Goal: Transaction & Acquisition: Download file/media

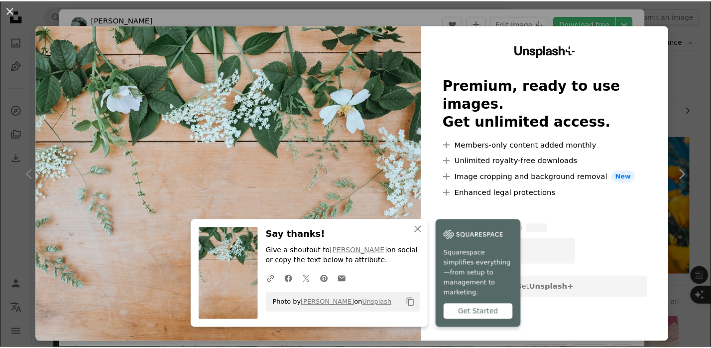
scroll to position [618, 0]
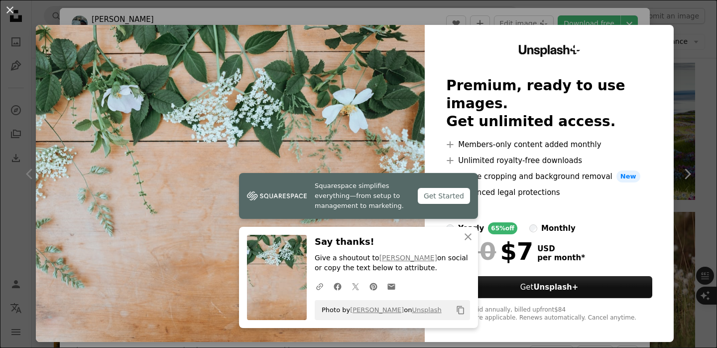
click at [707, 63] on div "An X shape Squarespace simplifies everything—from setup to management to market…" at bounding box center [358, 174] width 717 height 348
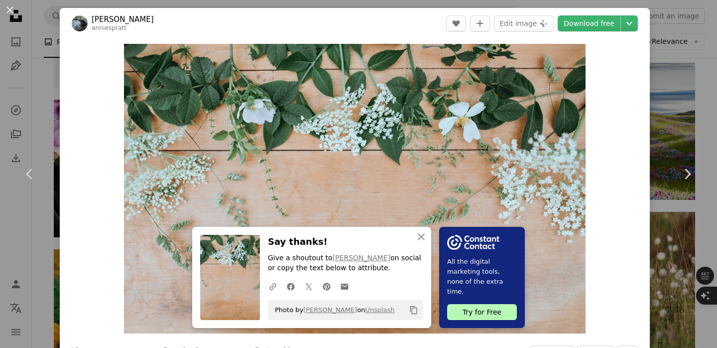
click at [685, 43] on div "An X shape Chevron left Chevron right An X shape Close Say thanks! Give a shout…" at bounding box center [358, 174] width 717 height 348
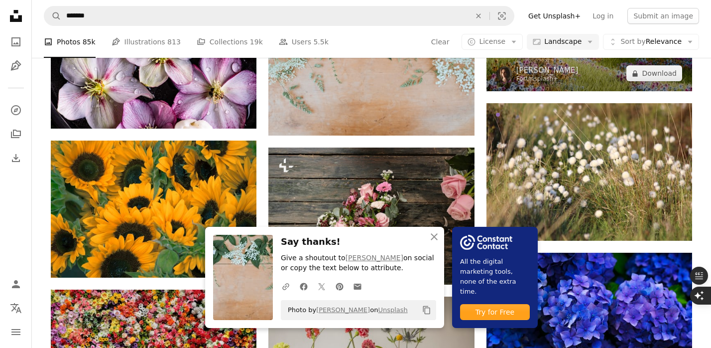
scroll to position [728, 0]
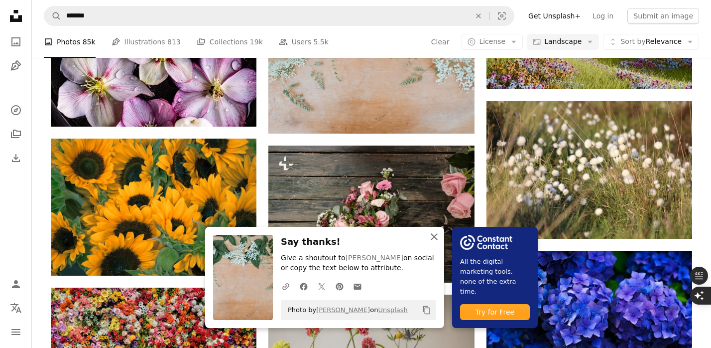
click at [431, 241] on icon "An X shape" at bounding box center [434, 237] width 12 height 12
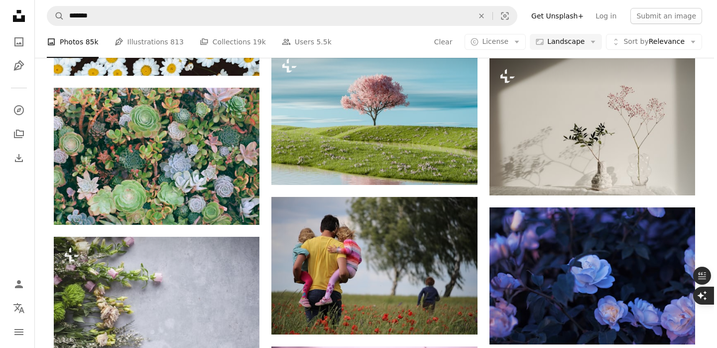
scroll to position [2435, 0]
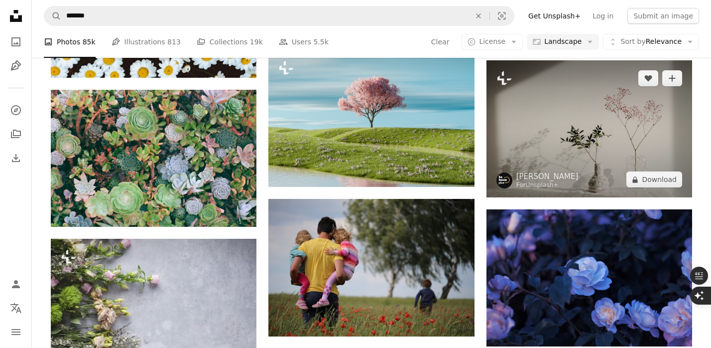
click at [607, 139] on img at bounding box center [590, 128] width 206 height 137
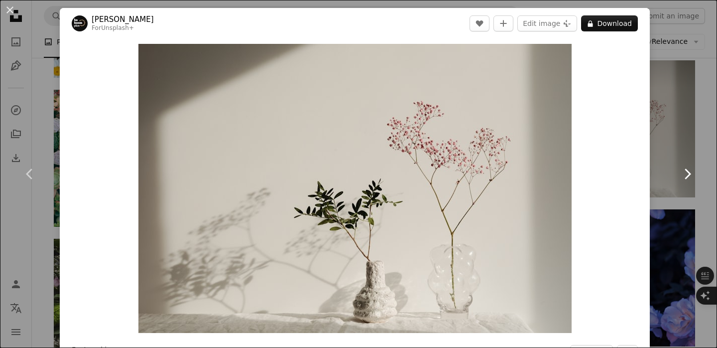
click at [695, 137] on link "Chevron right" at bounding box center [688, 174] width 60 height 96
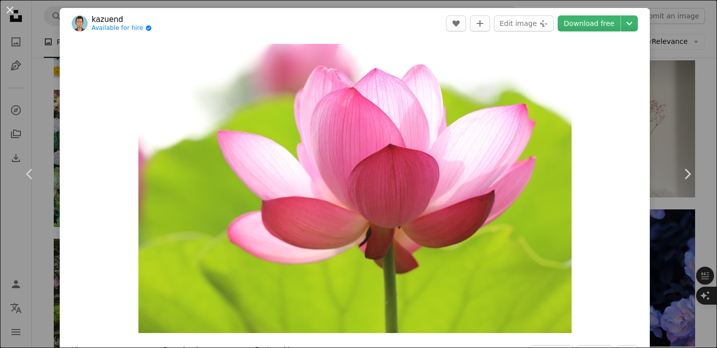
click at [715, 61] on div "An X shape Chevron left Chevron right kazuend Available for hire A checkmark in…" at bounding box center [358, 174] width 717 height 348
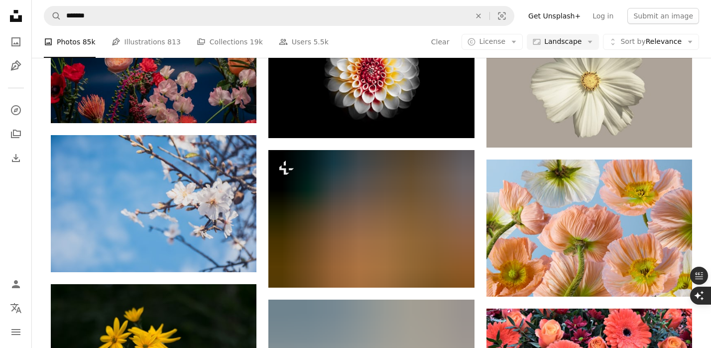
scroll to position [10466, 0]
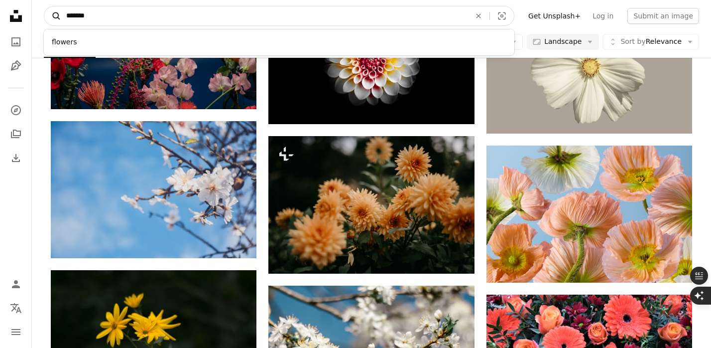
drag, startPoint x: 139, startPoint y: 17, endPoint x: 47, endPoint y: 15, distance: 91.7
click at [47, 15] on form "A magnifying glass ******* flowers An X shape Visual search" at bounding box center [279, 16] width 471 height 20
type input "**********"
click button "A magnifying glass" at bounding box center [52, 15] width 17 height 19
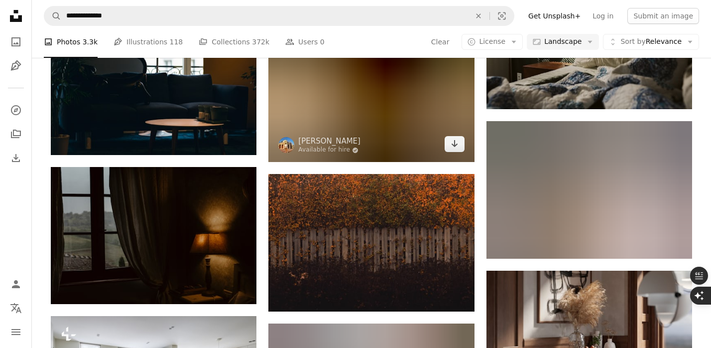
scroll to position [709, 0]
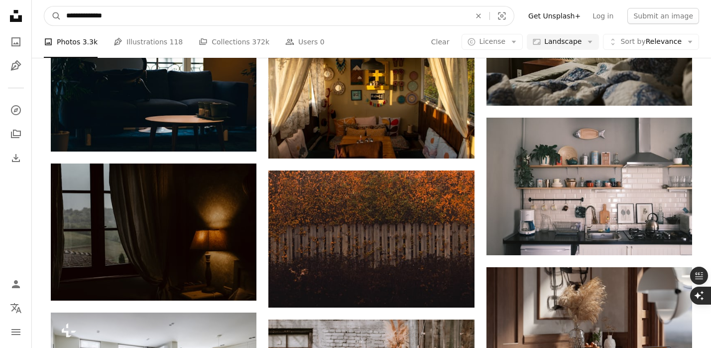
click at [249, 19] on input "**********" at bounding box center [264, 15] width 407 height 19
type input "**********"
click button "A magnifying glass" at bounding box center [52, 15] width 17 height 19
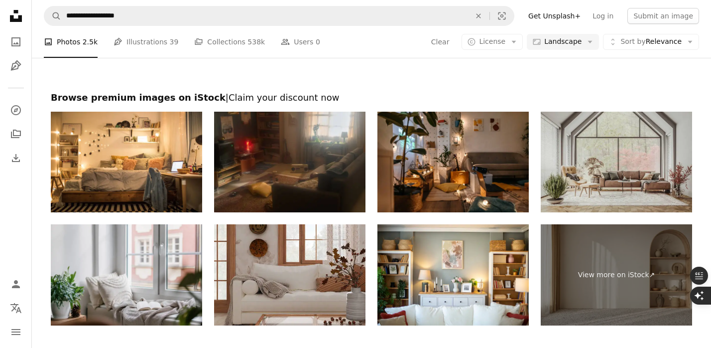
scroll to position [1493, 0]
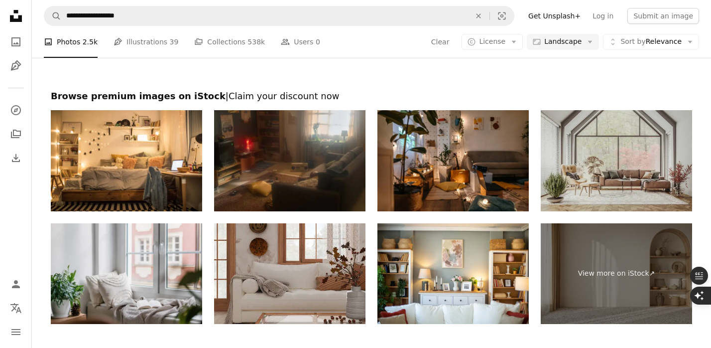
scroll to position [709, 0]
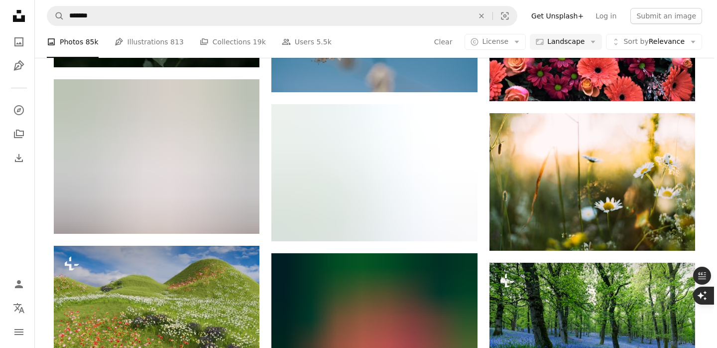
scroll to position [10796, 0]
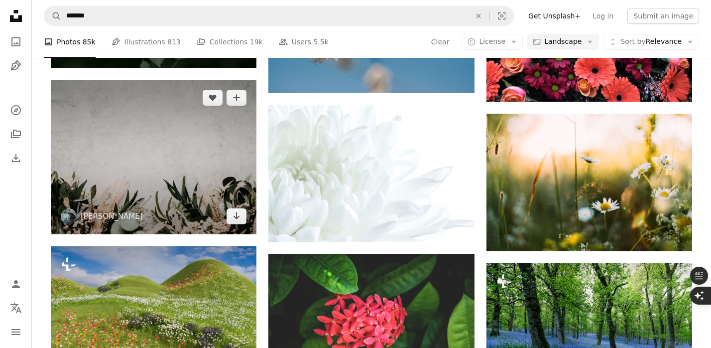
click at [187, 193] on img at bounding box center [154, 157] width 206 height 154
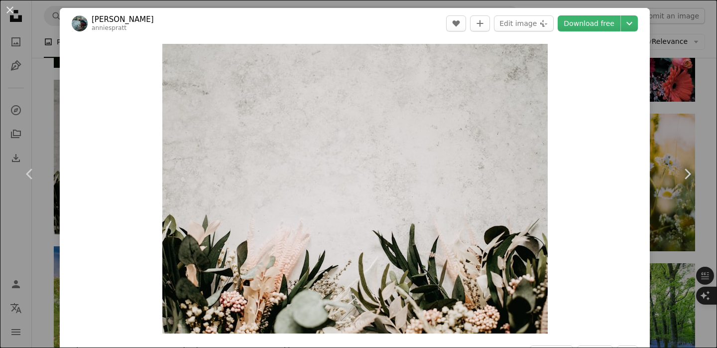
click at [689, 227] on div "An X shape Chevron left Chevron right [PERSON_NAME] anniespratt A heart A plus …" at bounding box center [358, 174] width 717 height 348
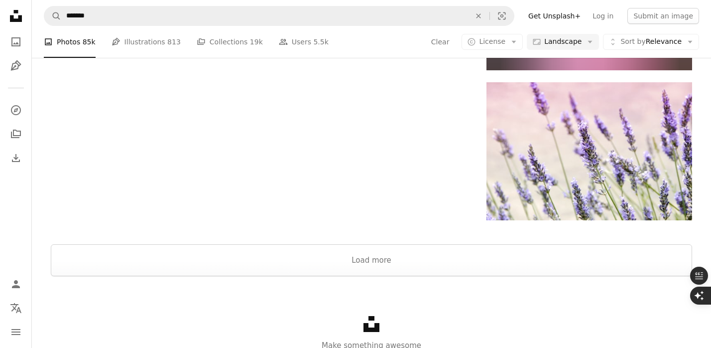
scroll to position [12094, 0]
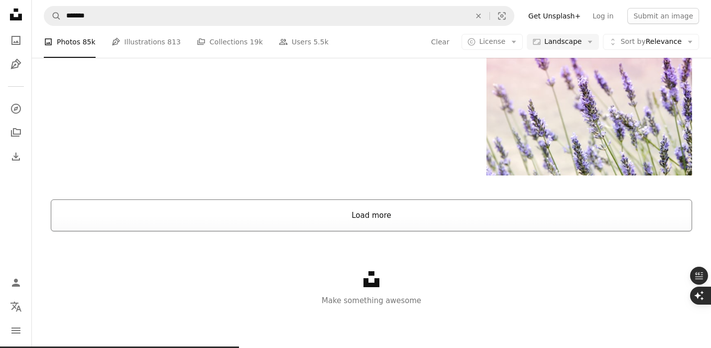
click at [542, 217] on button "Load more" at bounding box center [372, 215] width 642 height 32
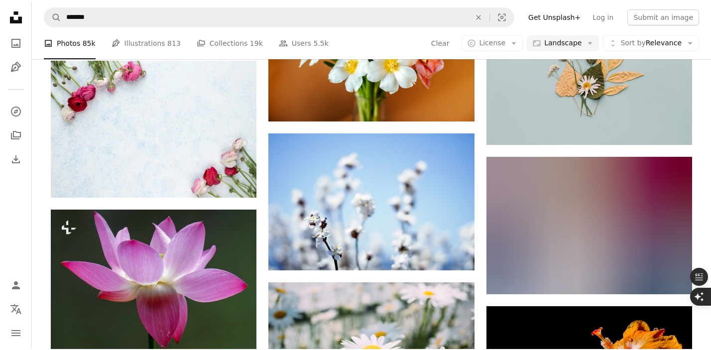
scroll to position [12571, 0]
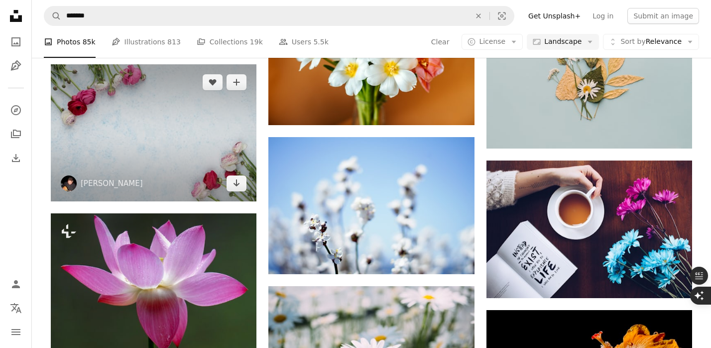
click at [193, 157] on img at bounding box center [154, 132] width 206 height 137
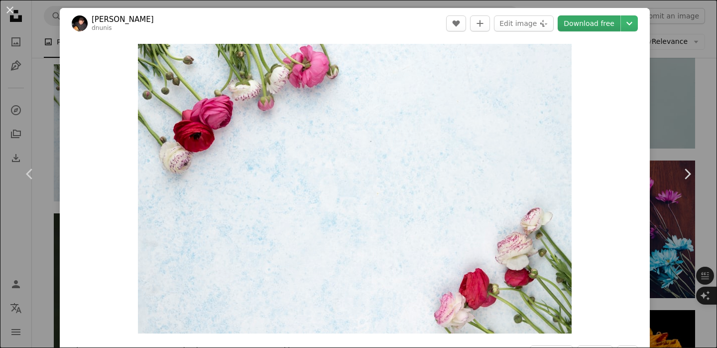
click at [613, 22] on link "Download free" at bounding box center [589, 23] width 63 height 16
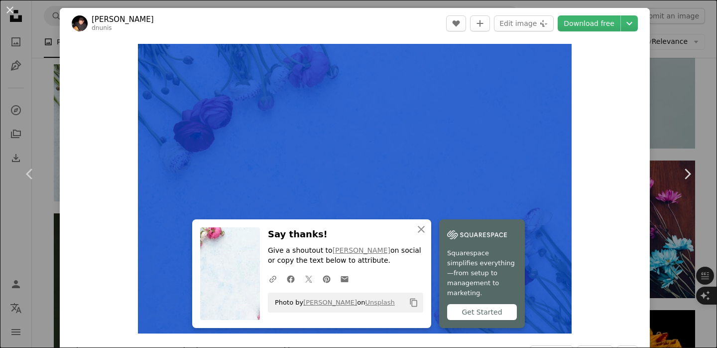
click at [619, 11] on header "[PERSON_NAME] dnunis A heart A plus sign Edit image Plus sign for Unsplash+ Dow…" at bounding box center [355, 23] width 590 height 31
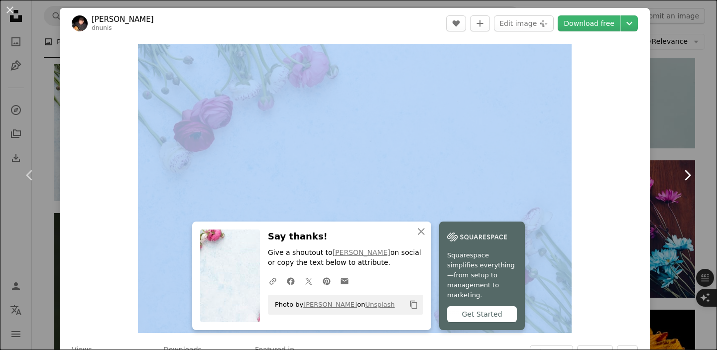
click at [678, 164] on link "Chevron right" at bounding box center [688, 176] width 60 height 96
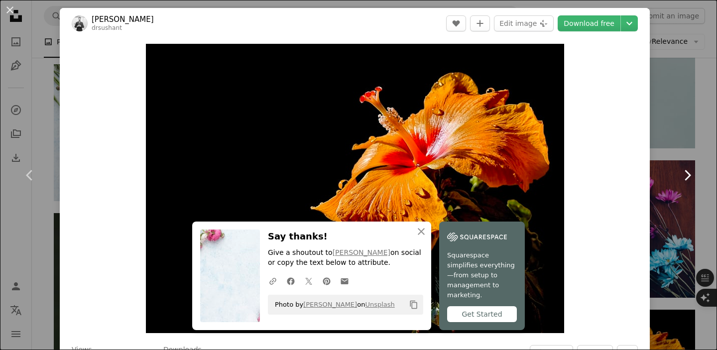
click at [662, 128] on link "Chevron right" at bounding box center [688, 176] width 60 height 96
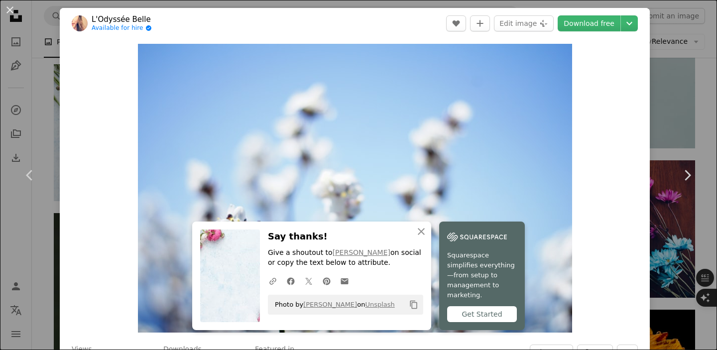
click at [683, 97] on div "An X shape Chevron left Chevron right An X shape Close Say thanks! Give a shout…" at bounding box center [358, 175] width 717 height 350
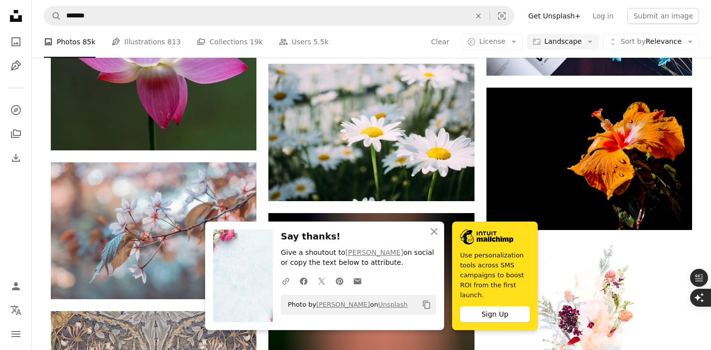
scroll to position [12803, 0]
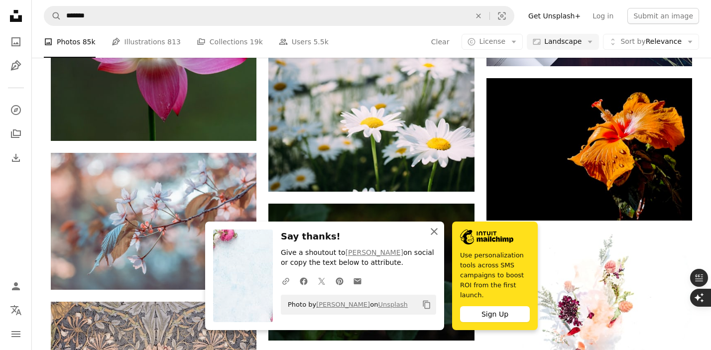
click at [433, 236] on icon "An X shape" at bounding box center [434, 232] width 12 height 12
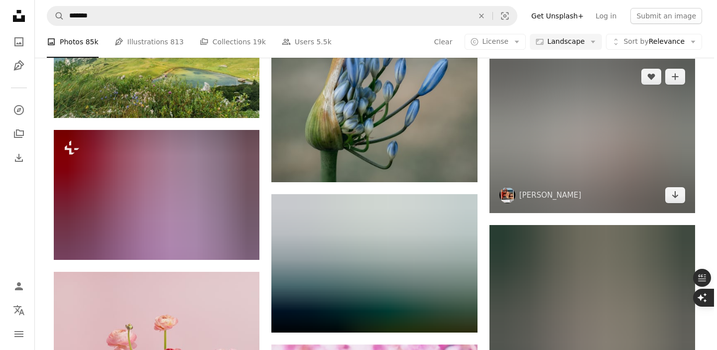
scroll to position [13286, 0]
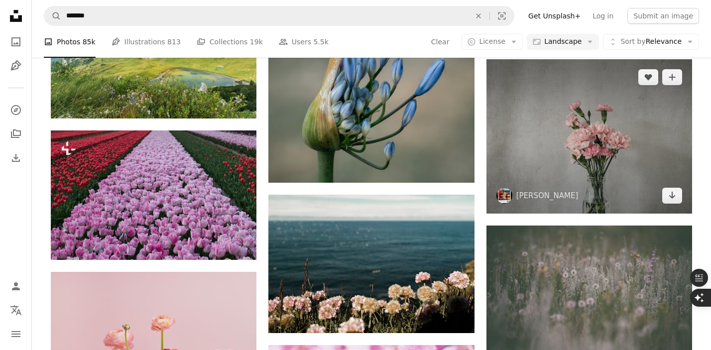
click at [576, 154] on img at bounding box center [590, 136] width 206 height 154
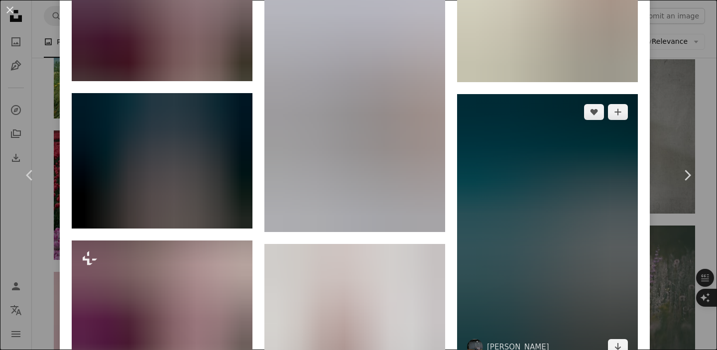
scroll to position [1313, 0]
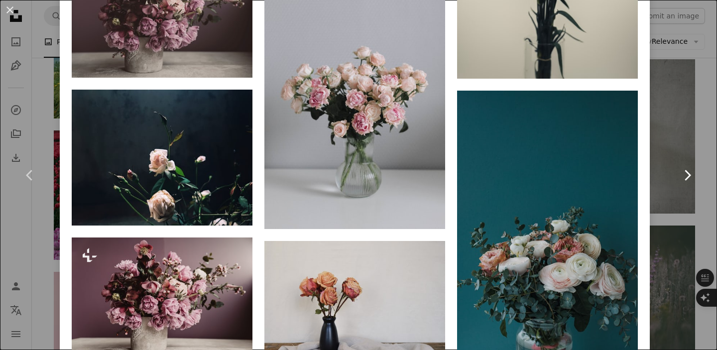
click at [682, 216] on link "Chevron right" at bounding box center [688, 176] width 60 height 96
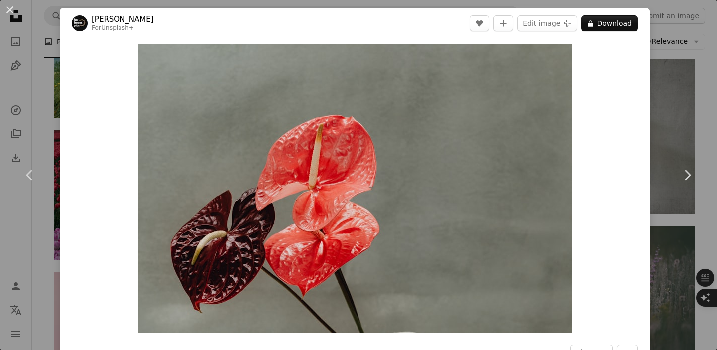
click at [666, 104] on div "An X shape Chevron left Chevron right [PERSON_NAME] For Unsplash+ A heart A plu…" at bounding box center [358, 175] width 717 height 350
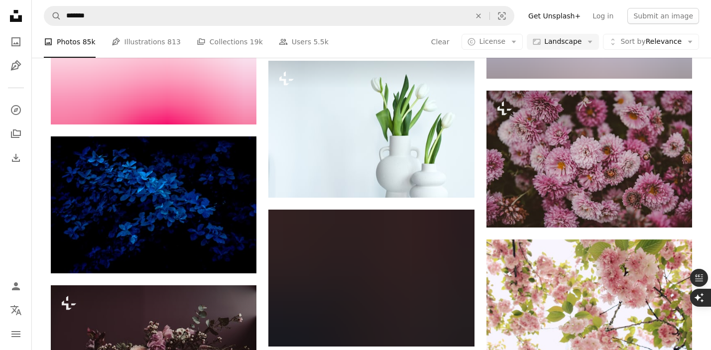
scroll to position [13731, 0]
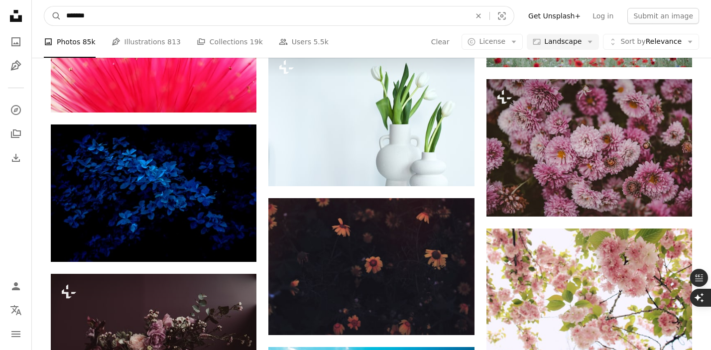
click at [214, 20] on input "*******" at bounding box center [264, 15] width 407 height 19
drag, startPoint x: 214, startPoint y: 20, endPoint x: 43, endPoint y: 23, distance: 170.9
click at [43, 23] on nav "A magnifying glass ******* flowers An X shape Visual search Filters Get Unsplas…" at bounding box center [372, 16] width 680 height 32
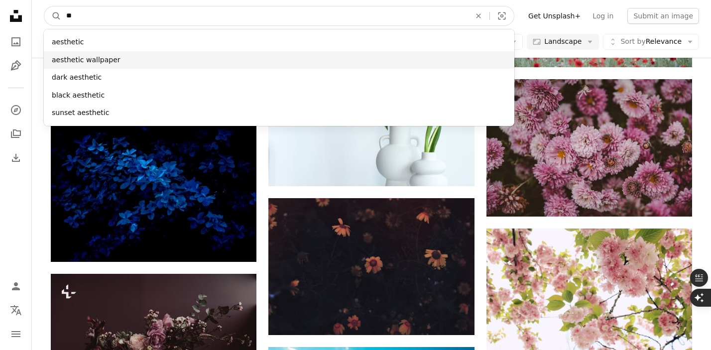
type input "**"
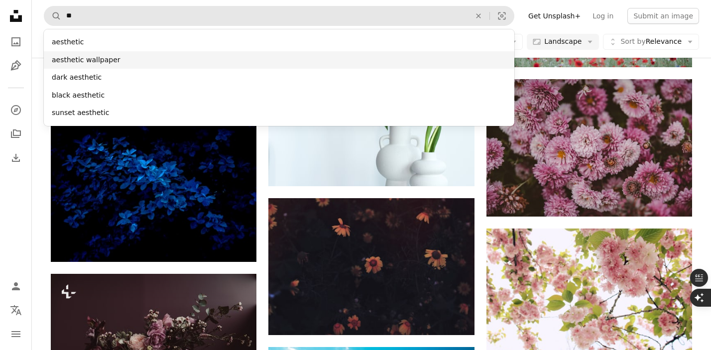
click at [74, 61] on div "aesthetic wallpaper" at bounding box center [279, 60] width 471 height 18
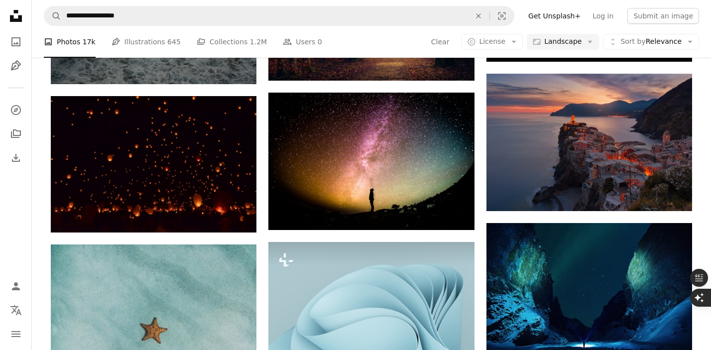
scroll to position [599, 0]
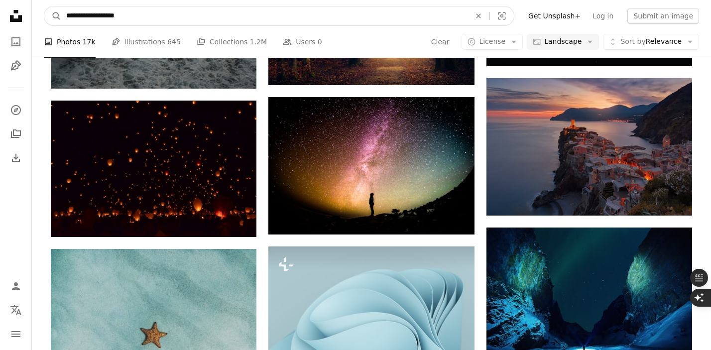
click at [118, 10] on input "**********" at bounding box center [264, 15] width 407 height 19
click at [130, 11] on input "**********" at bounding box center [264, 15] width 407 height 19
click at [120, 15] on input "**********" at bounding box center [264, 15] width 407 height 19
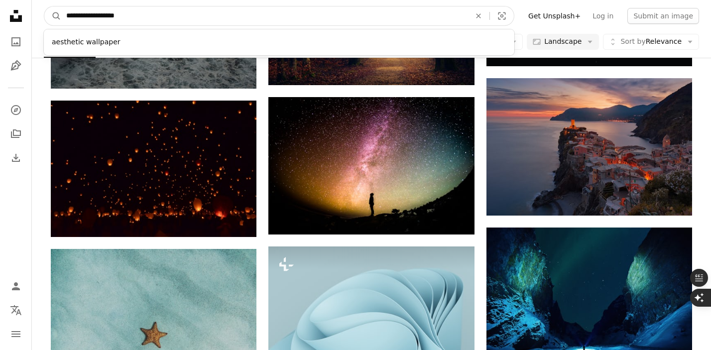
type input "*********"
click button "A magnifying glass" at bounding box center [52, 15] width 17 height 19
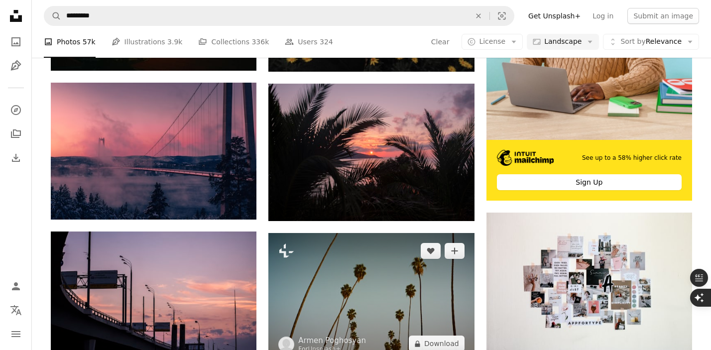
scroll to position [385, 0]
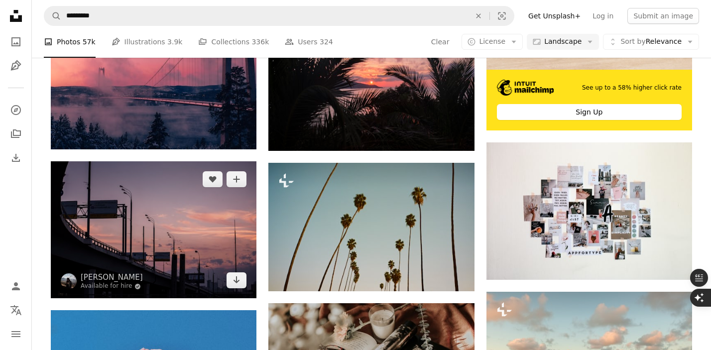
click at [217, 250] on img at bounding box center [154, 229] width 206 height 137
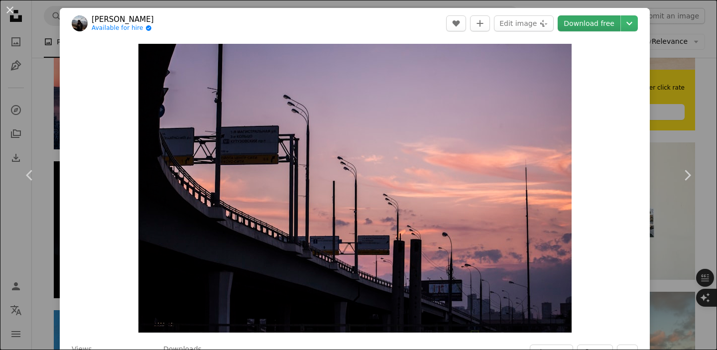
click at [609, 27] on link "Download free" at bounding box center [589, 23] width 63 height 16
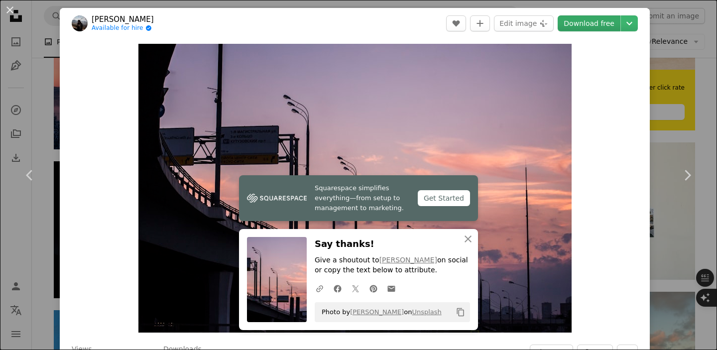
click at [597, 24] on link "Download free" at bounding box center [589, 23] width 63 height 16
click at [695, 91] on div "An X shape Chevron left Chevron right Squarespace simplifies everything—from se…" at bounding box center [358, 175] width 717 height 350
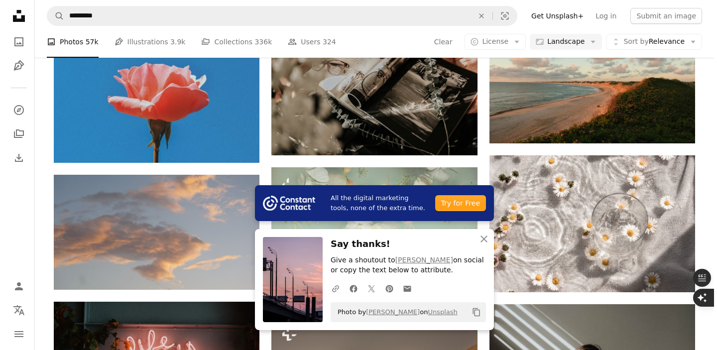
scroll to position [675, 0]
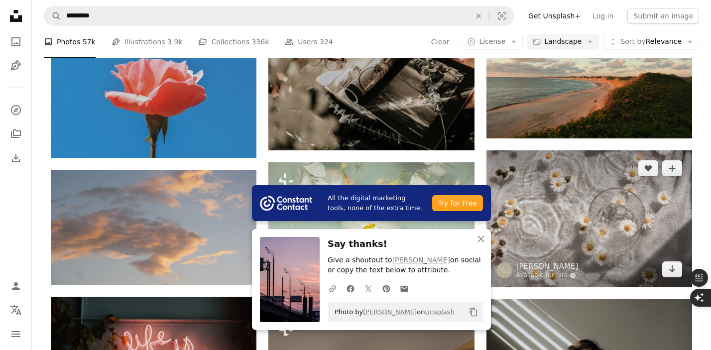
click at [636, 237] on img at bounding box center [590, 218] width 206 height 137
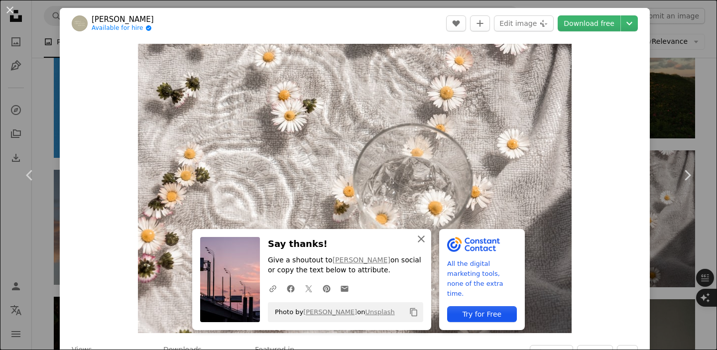
click at [420, 244] on icon "An X shape" at bounding box center [421, 239] width 12 height 12
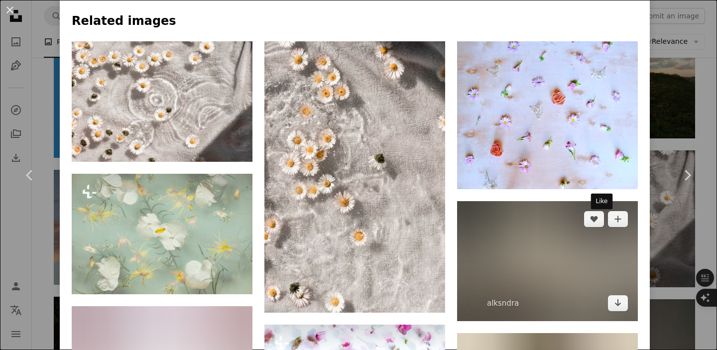
scroll to position [677, 0]
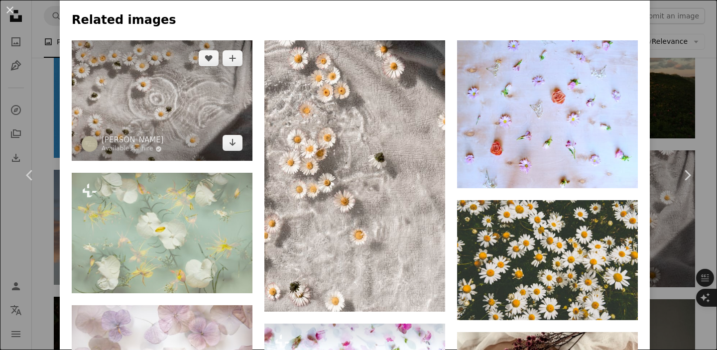
click at [218, 99] on img at bounding box center [162, 100] width 181 height 121
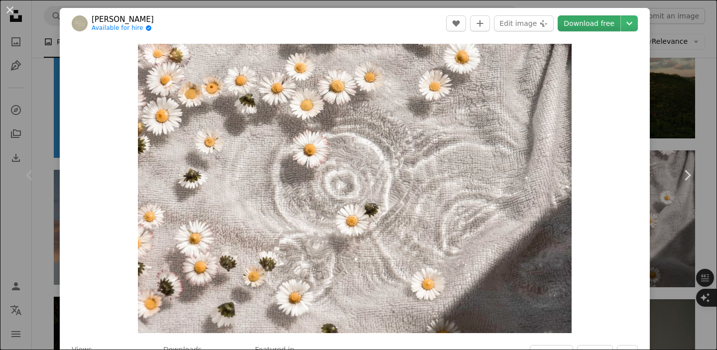
click at [606, 20] on link "Download free" at bounding box center [589, 23] width 63 height 16
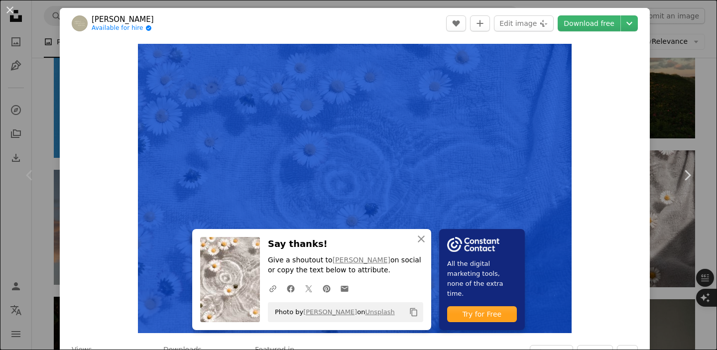
click at [566, 19] on div "A heart A plus sign Edit image Plus sign for Unsplash+ Download free Chevron do…" at bounding box center [542, 23] width 192 height 16
